Goal: Information Seeking & Learning: Learn about a topic

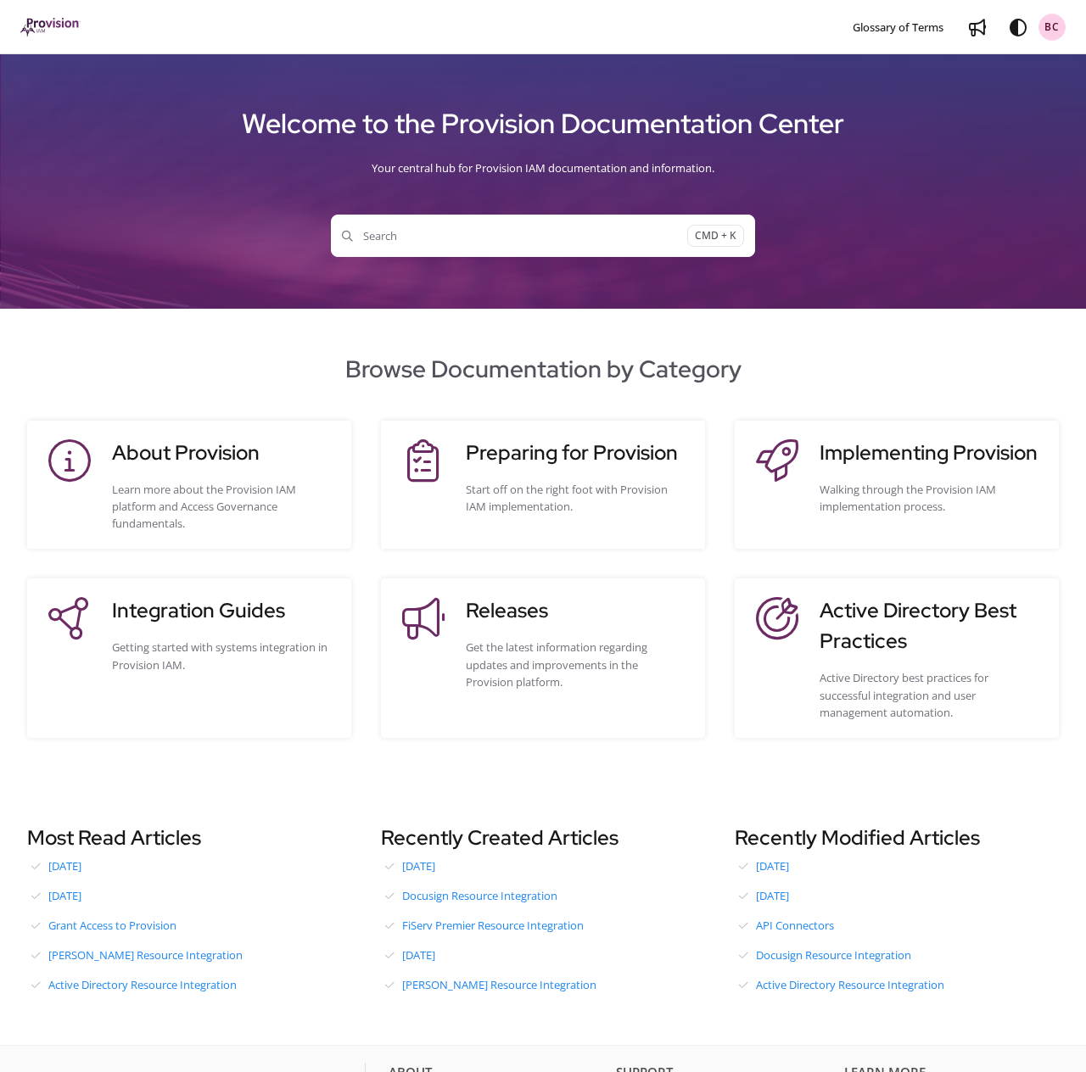
click at [402, 239] on span "Search" at bounding box center [514, 235] width 345 height 17
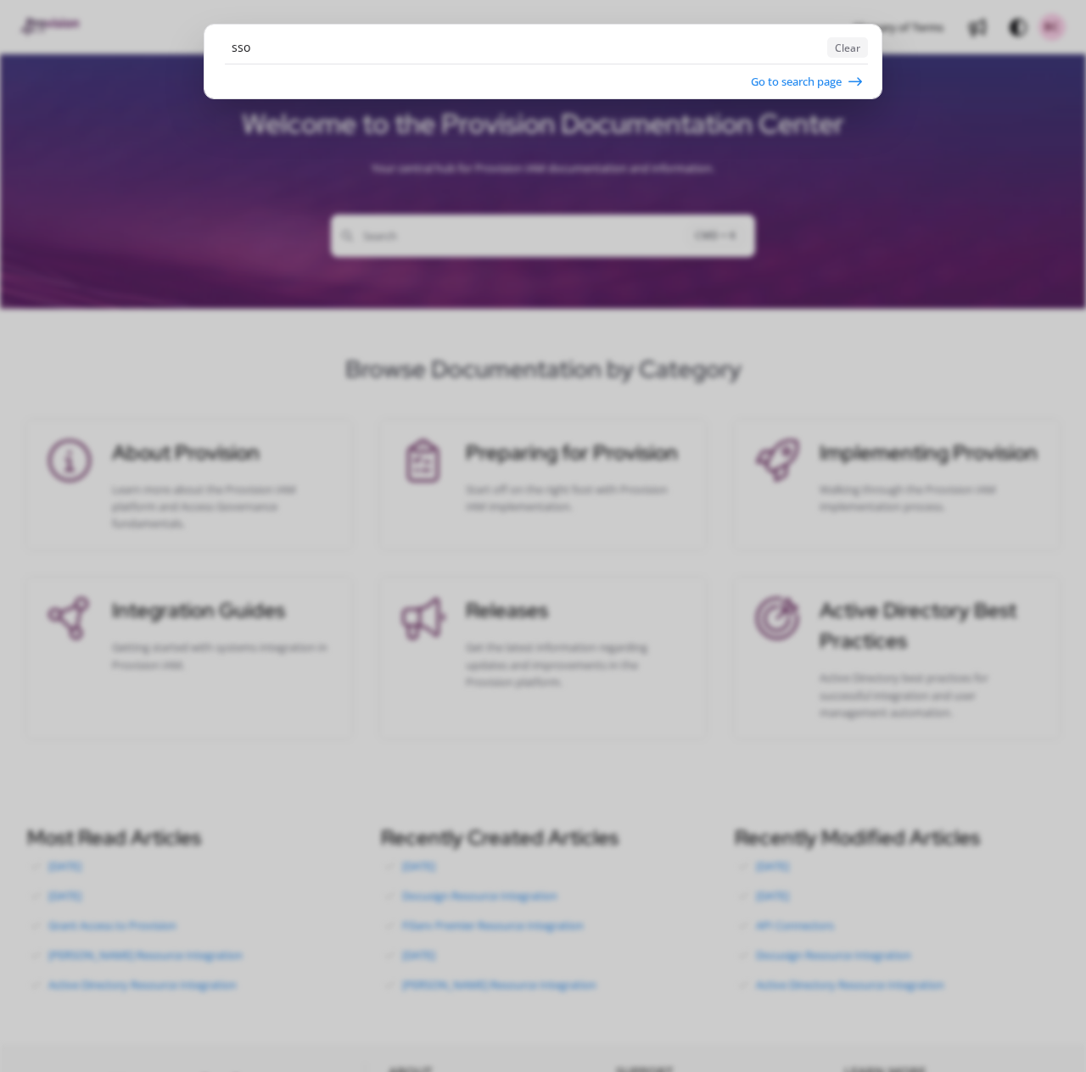
type input "sso"
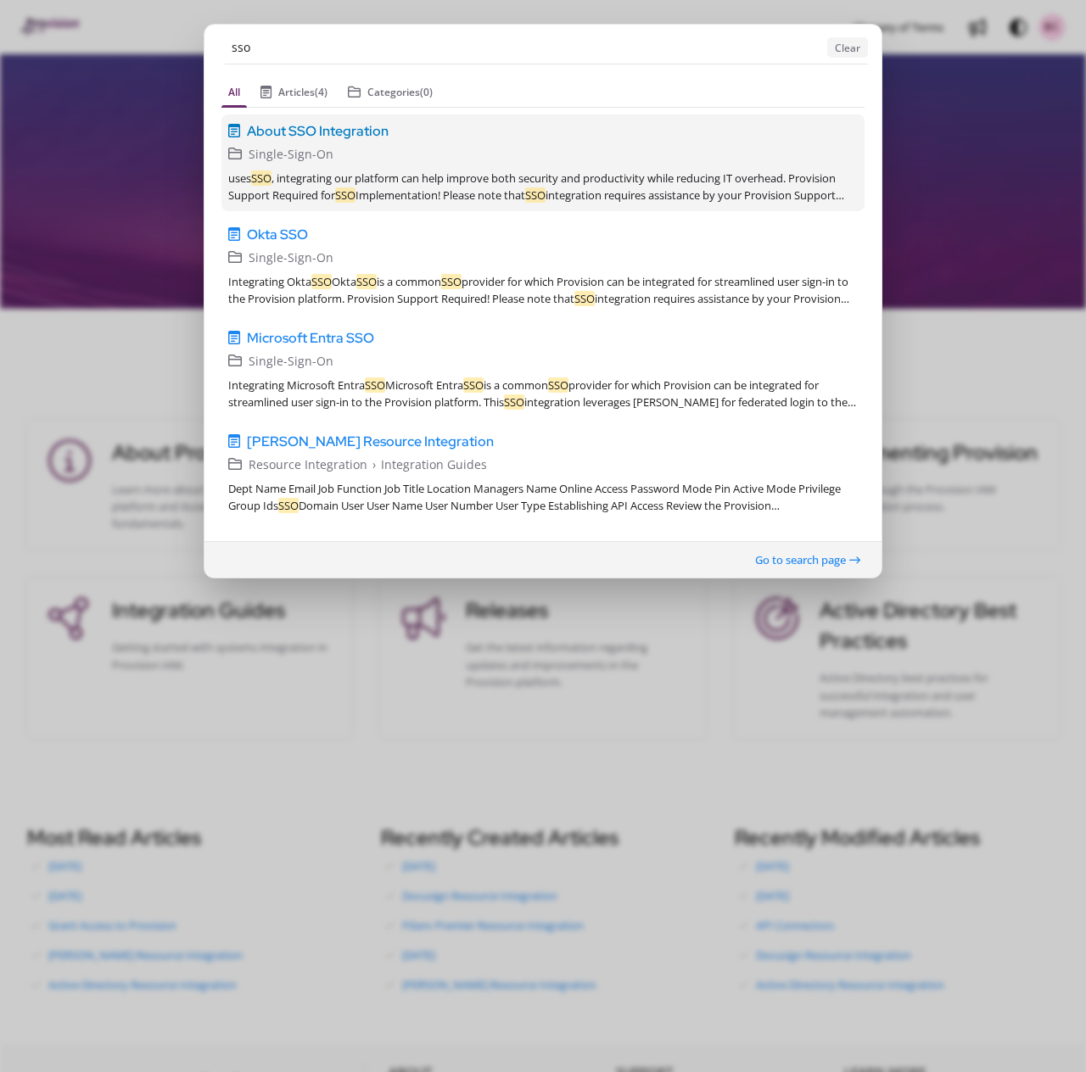
click at [349, 127] on span "About SSO Integration" at bounding box center [318, 130] width 142 height 20
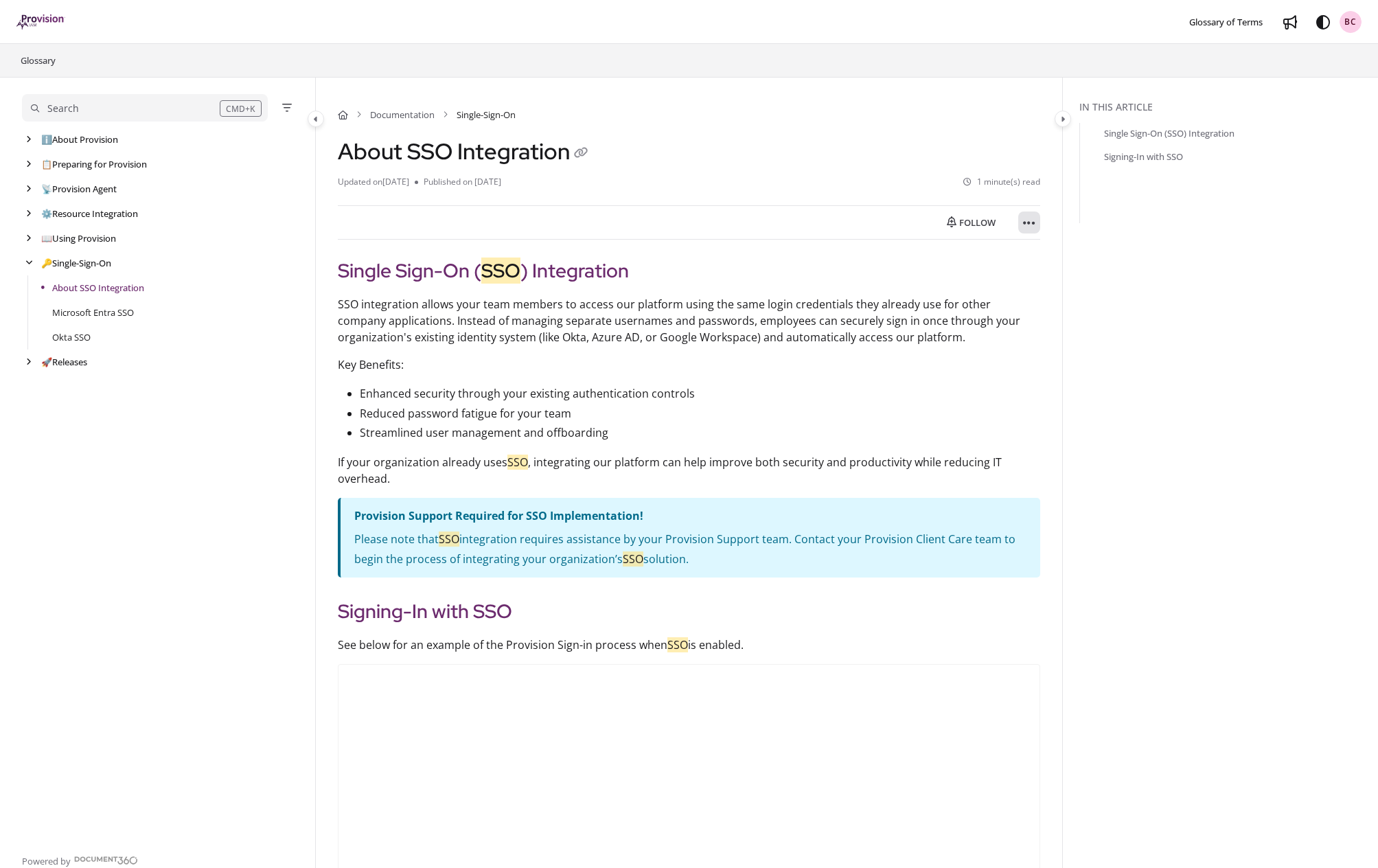
click at [878, 223] on icon "Article more options" at bounding box center [1029, 223] width 12 height 14
click at [878, 258] on button "Export PDF" at bounding box center [1104, 257] width 160 height 28
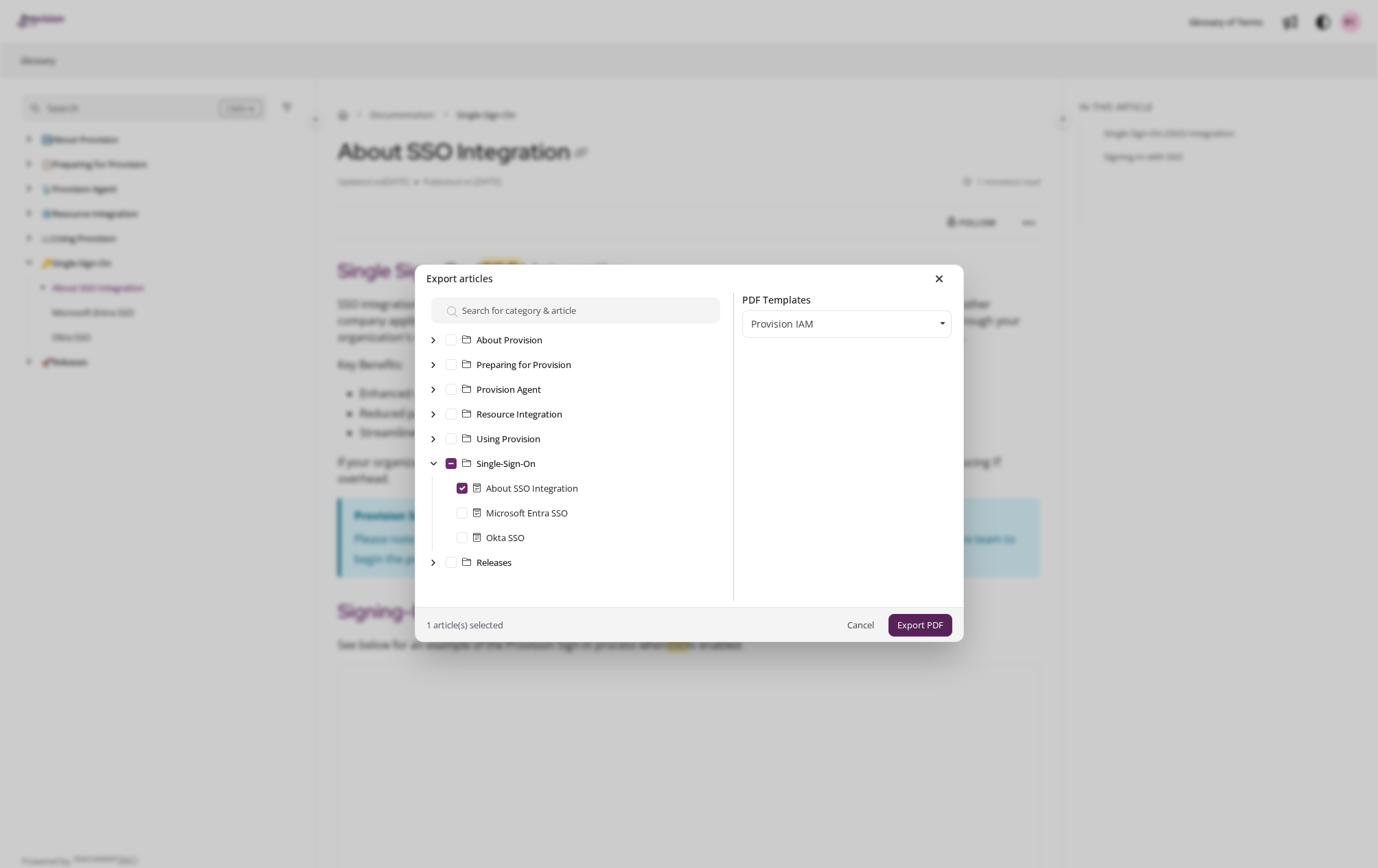
click at [878, 629] on button "Export PDF" at bounding box center [921, 625] width 64 height 23
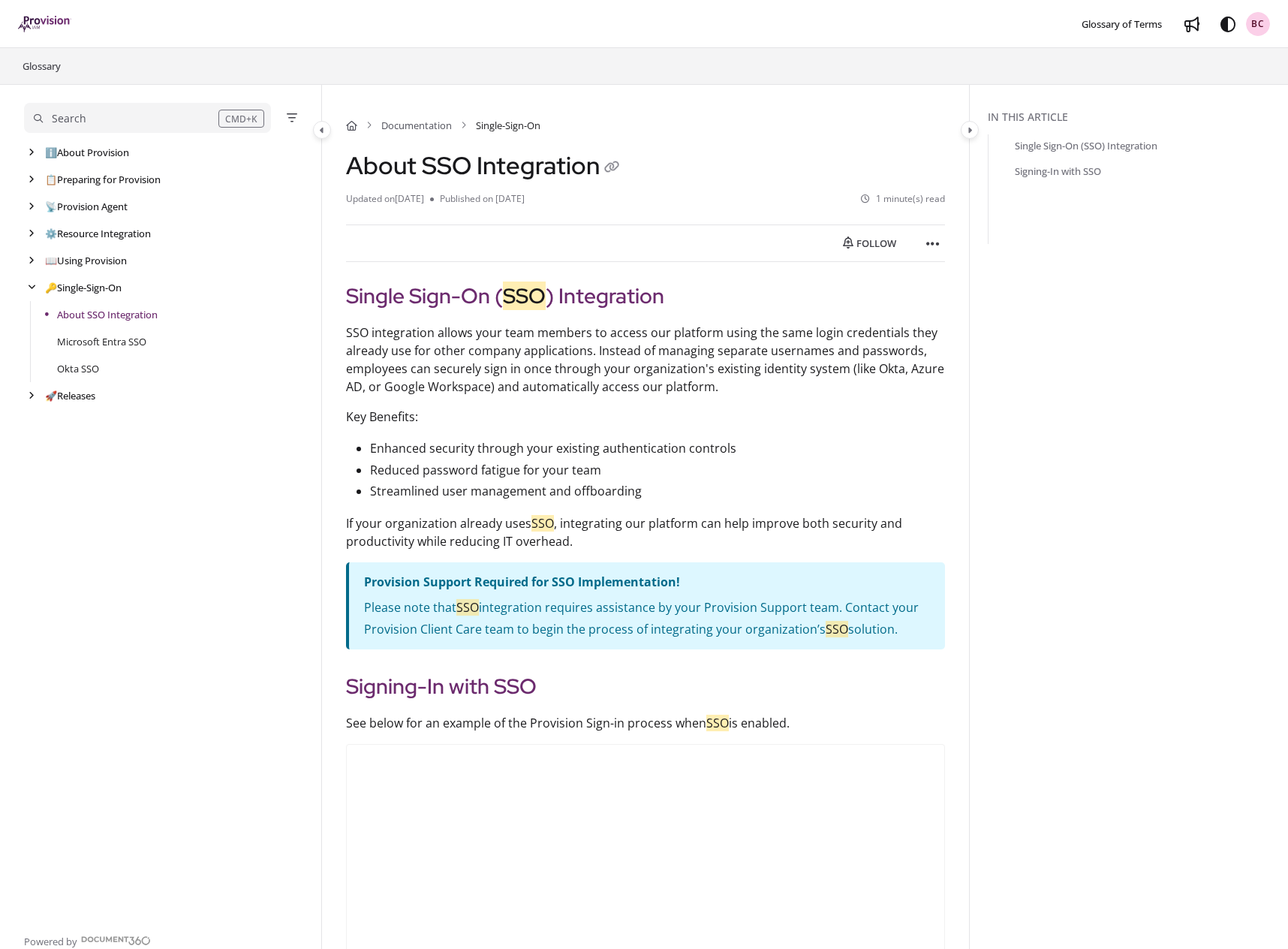
click at [43, 530] on div "ℹ️ About Provision Use ↑/↓ to navigate Follow category Export PDF 📋 Preparing f…" at bounding box center [169, 529] width 291 height 780
click at [185, 117] on div "Search" at bounding box center [126, 119] width 185 height 17
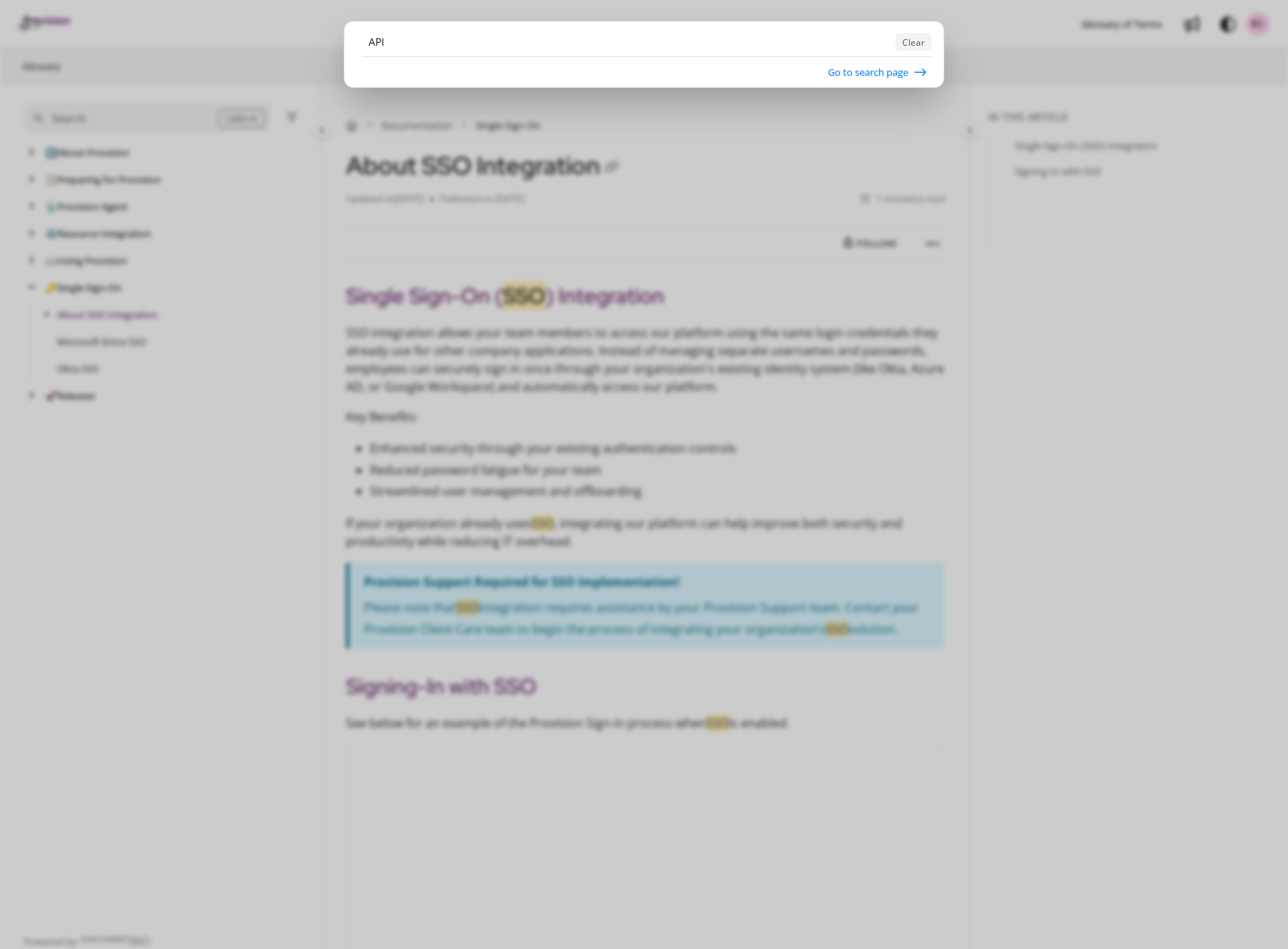
type input "API"
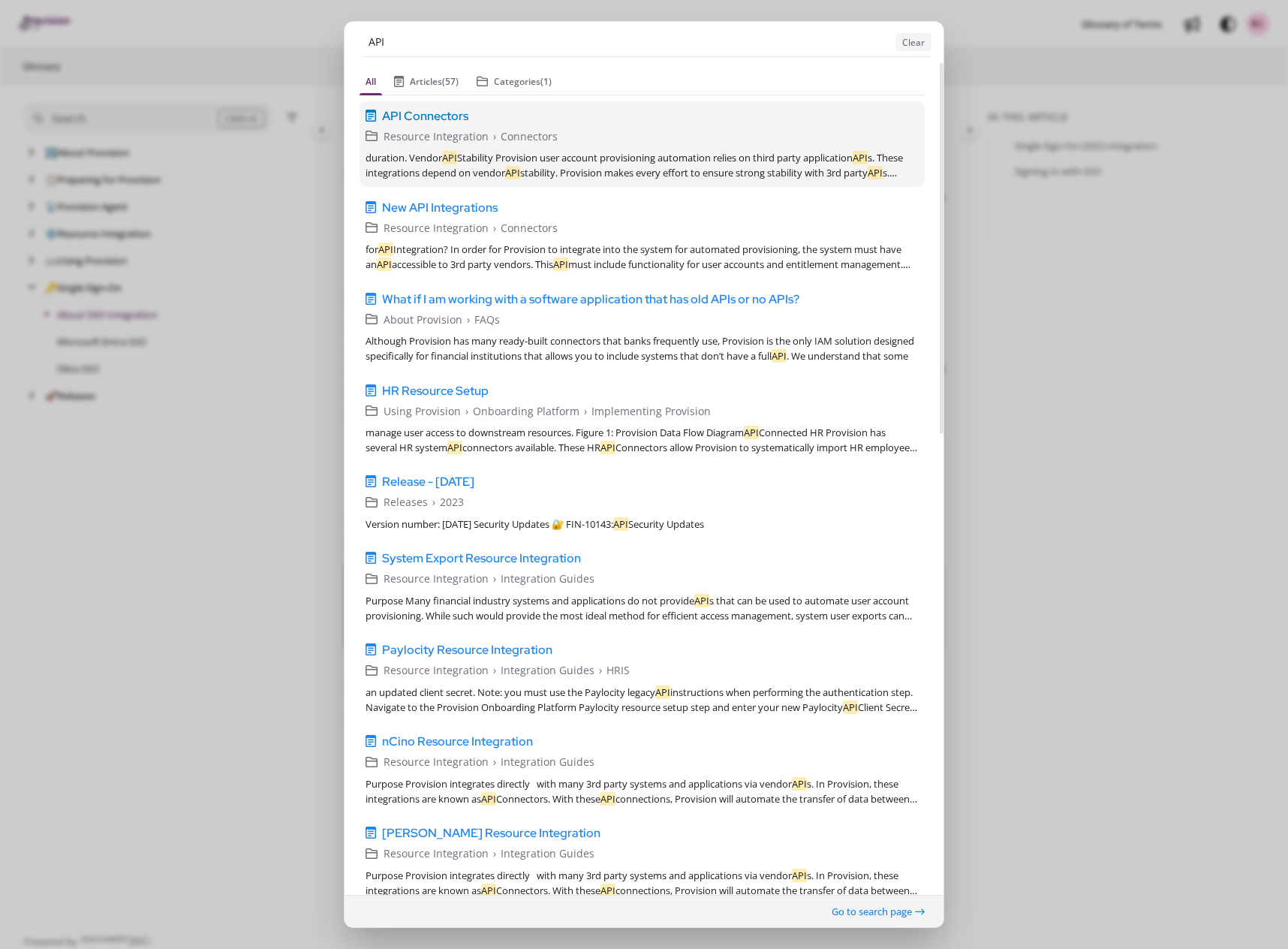
click at [418, 114] on span "API Connectors" at bounding box center [426, 115] width 87 height 18
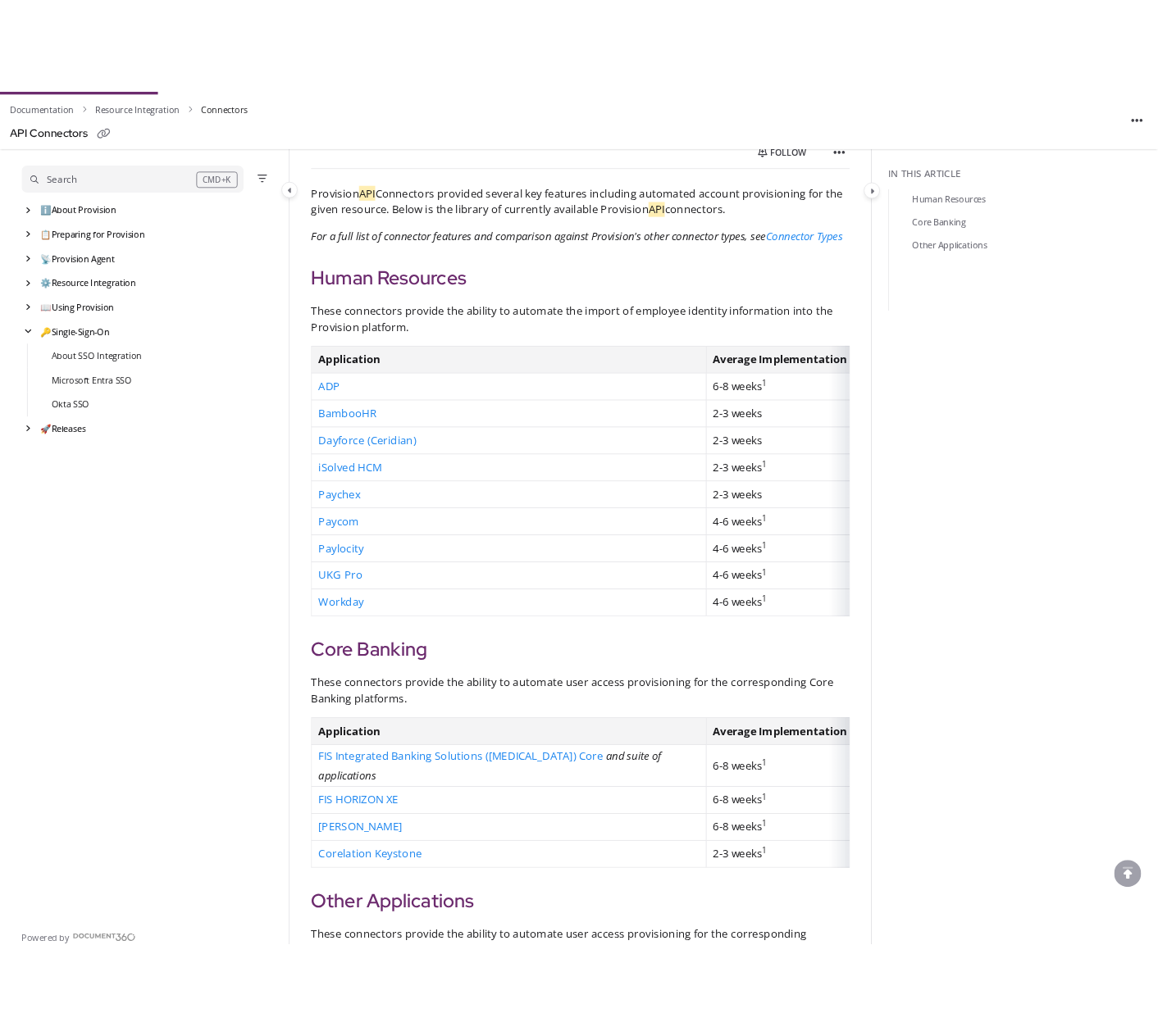
scroll to position [195, 0]
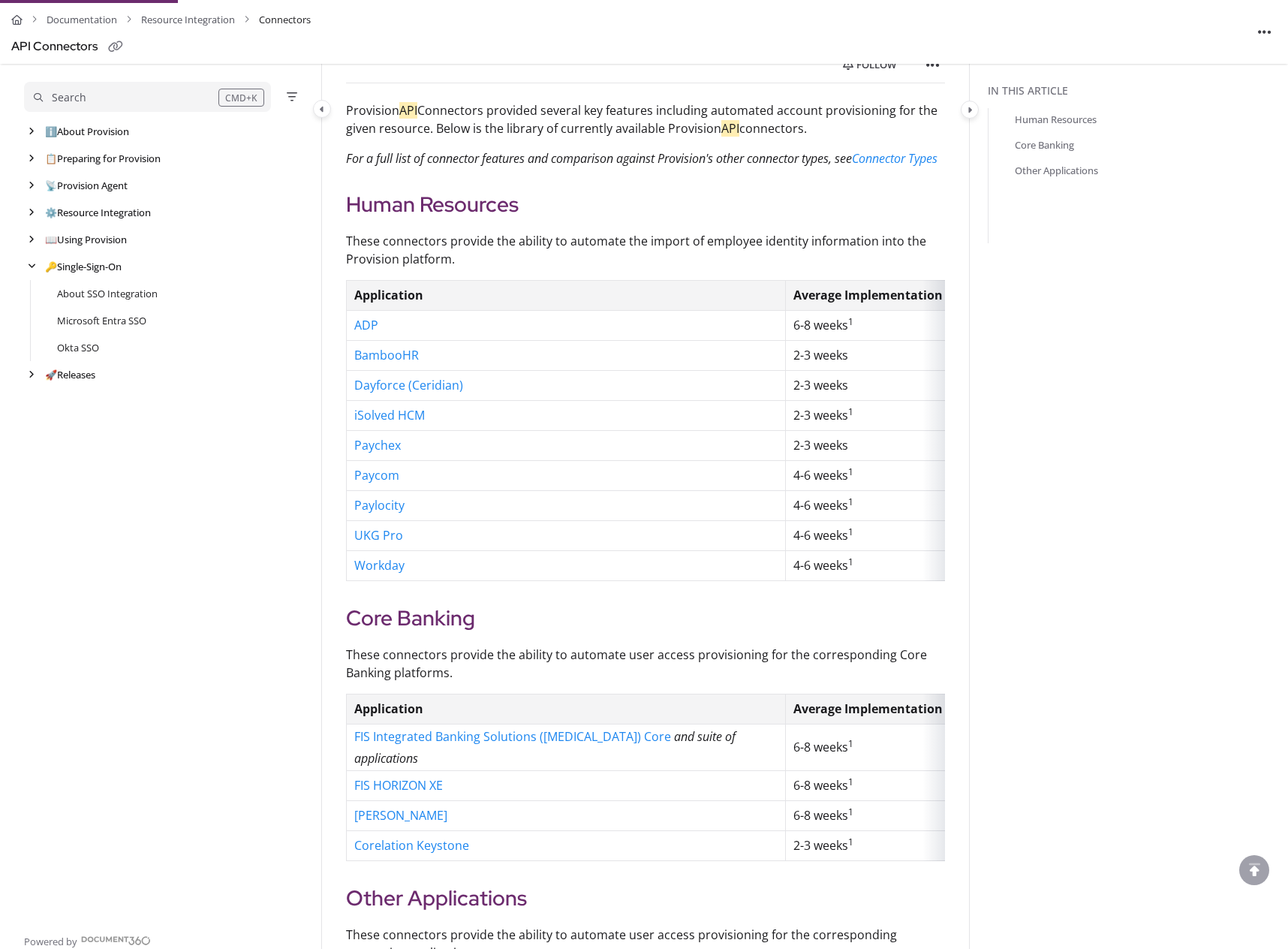
click at [3, 695] on aside "Search CMD+K ℹ️ About Provision Use ↑/↓ to navigate Follow category Export PDF …" at bounding box center [160, 506] width 321 height 885
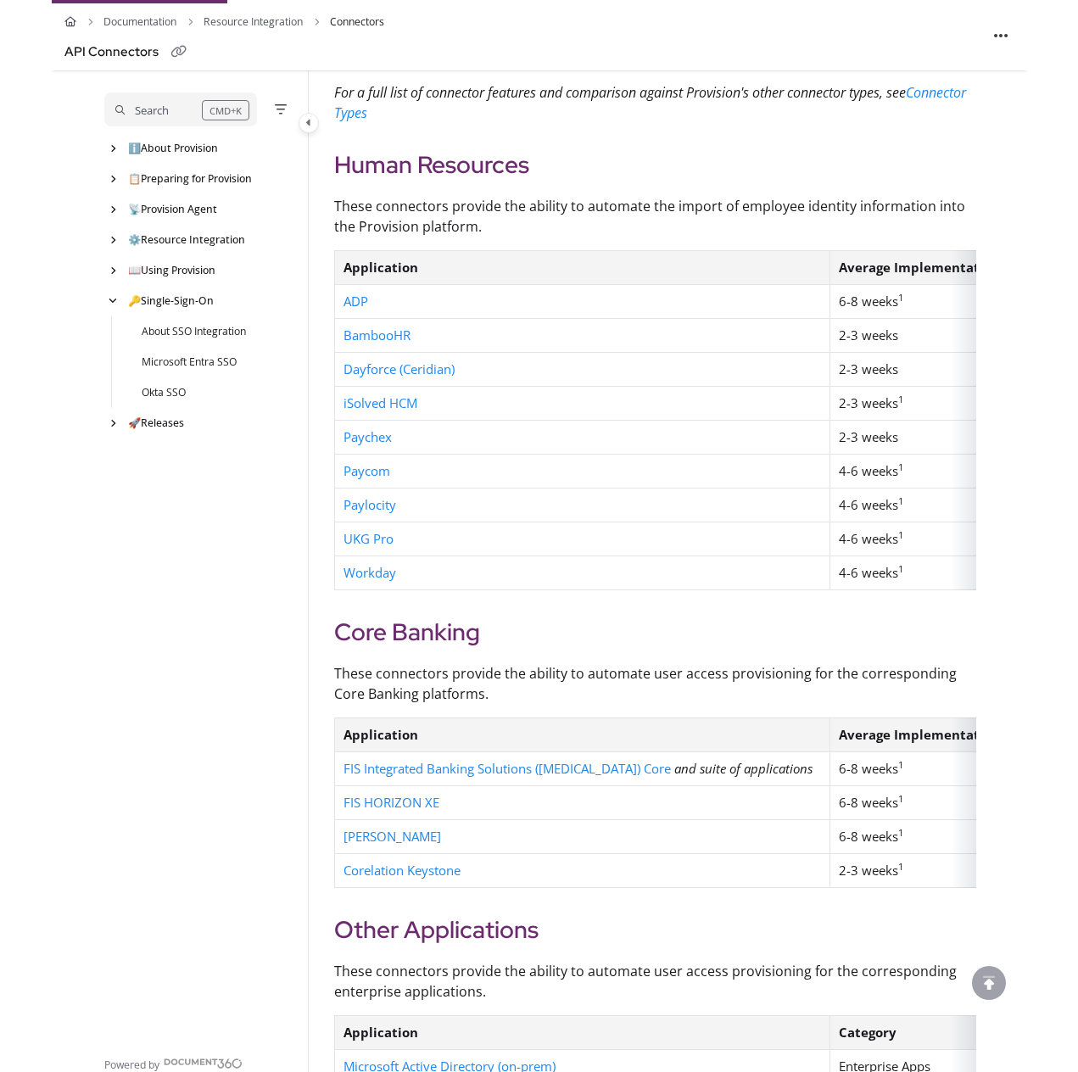
scroll to position [310, 0]
